Goal: Find specific page/section: Find specific page/section

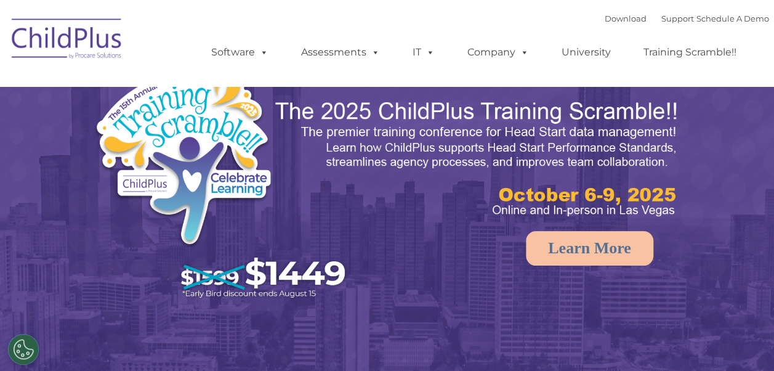
select select "MEDIUM"
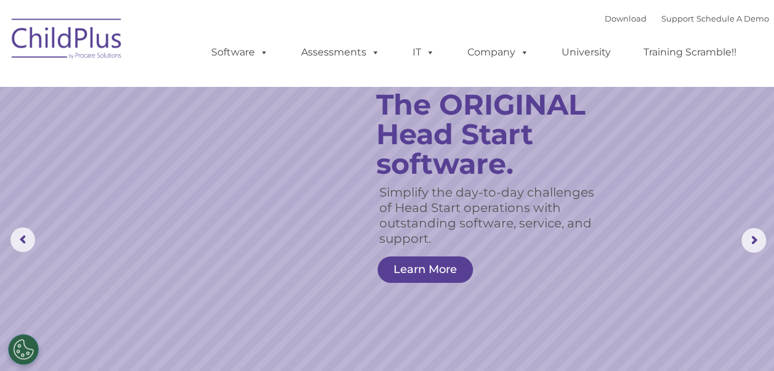
drag, startPoint x: 140, startPoint y: 286, endPoint x: 629, endPoint y: -46, distance: 590.7
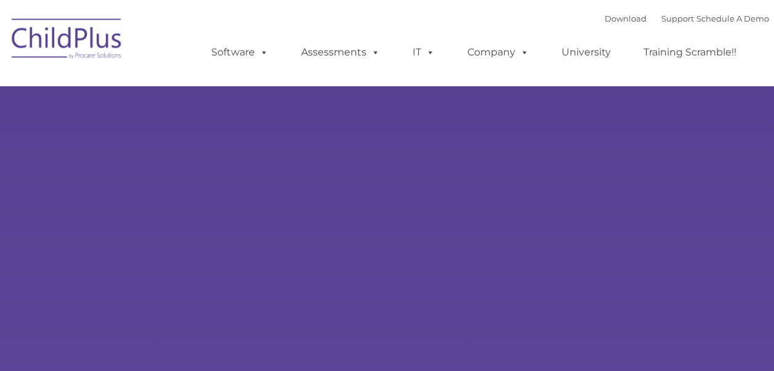
type input ""
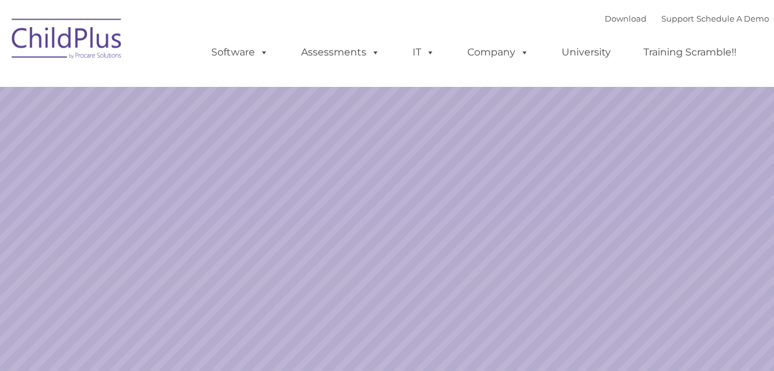
select select "MEDIUM"
